Goal: Information Seeking & Learning: Understand process/instructions

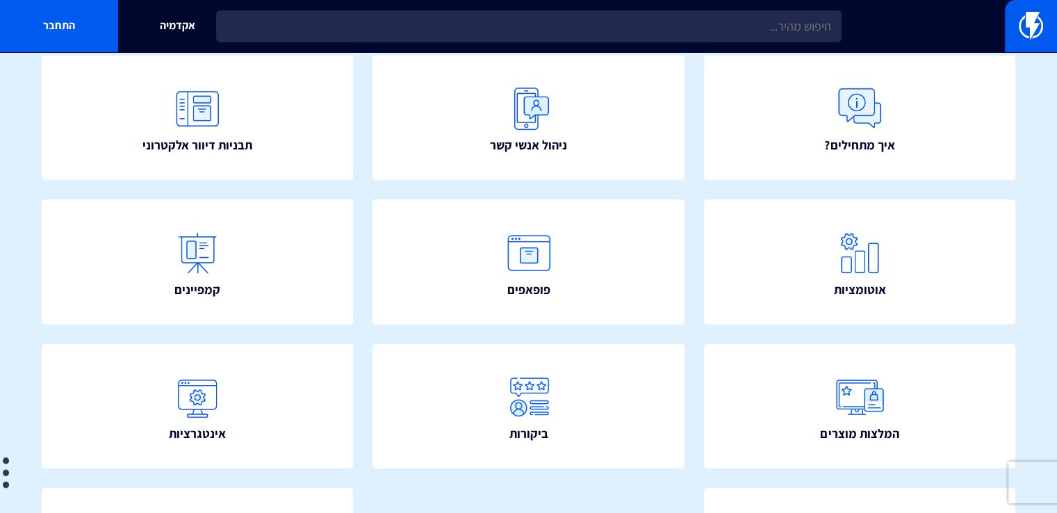
scroll to position [151, 0]
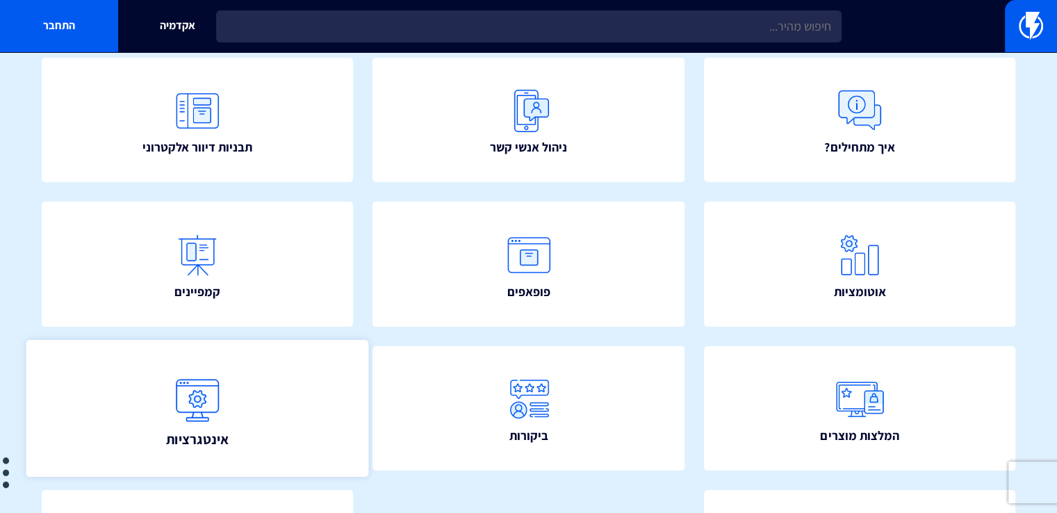
click at [178, 373] on img at bounding box center [197, 398] width 61 height 61
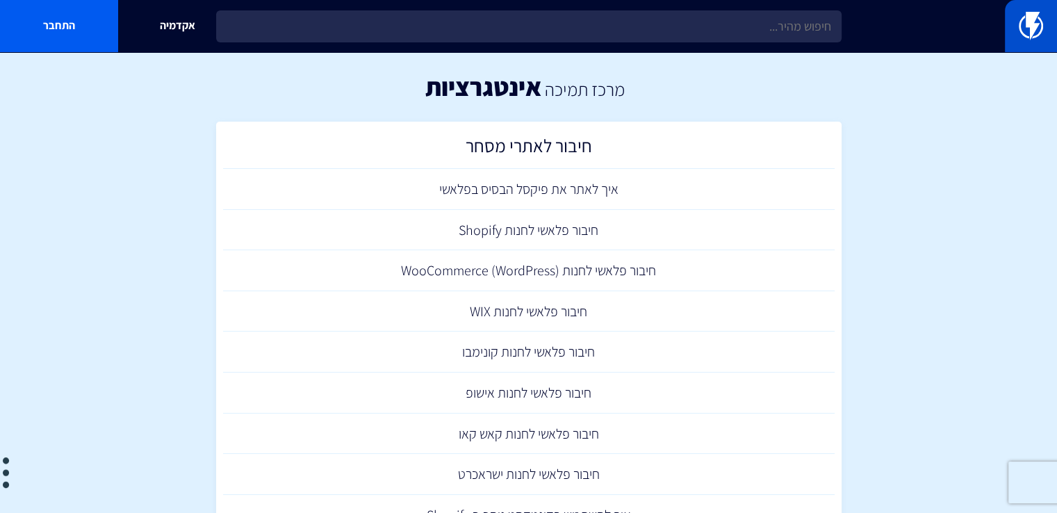
click at [1031, 20] on img at bounding box center [1031, 26] width 24 height 28
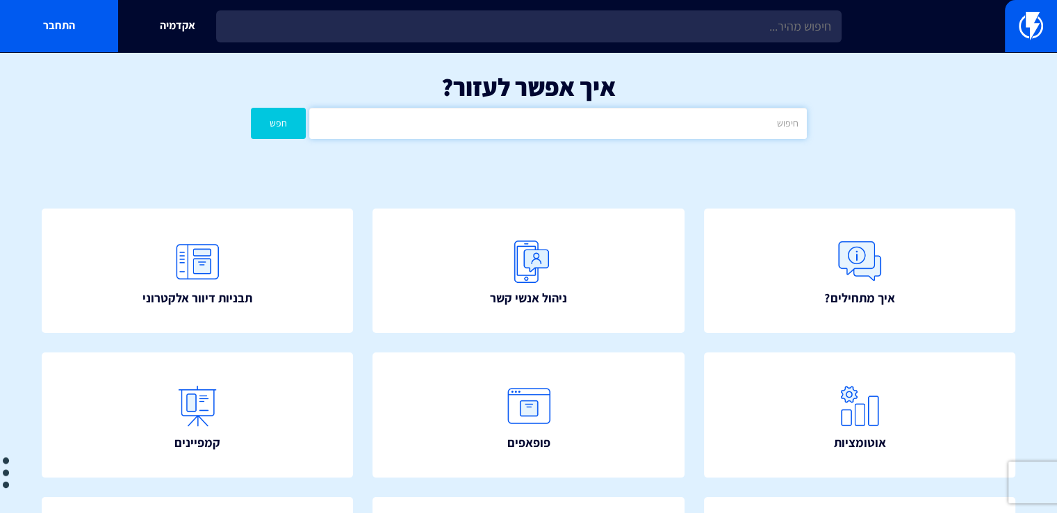
click at [772, 122] on input "text" at bounding box center [557, 123] width 497 height 31
type input "טופס"
click at [251, 108] on button "חפש" at bounding box center [279, 123] width 56 height 31
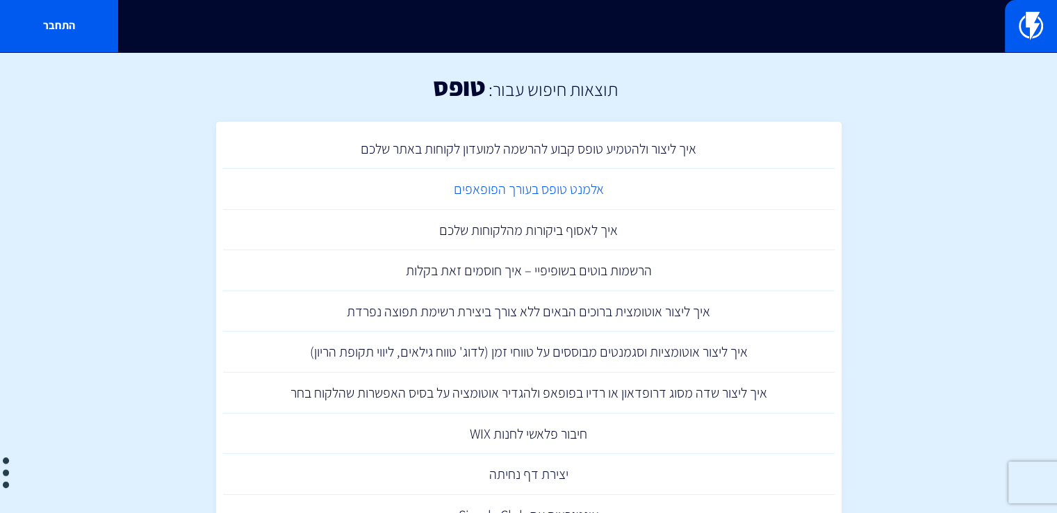
click at [534, 193] on link "אלמנט טופס בעורך הפופאפים" at bounding box center [529, 189] width 612 height 41
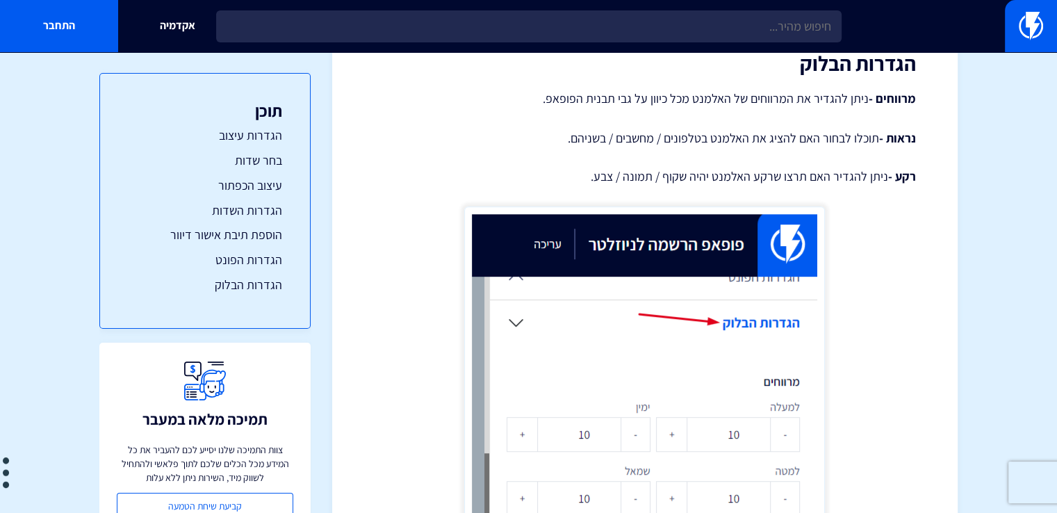
scroll to position [6174, 0]
